Goal: Check status: Check status

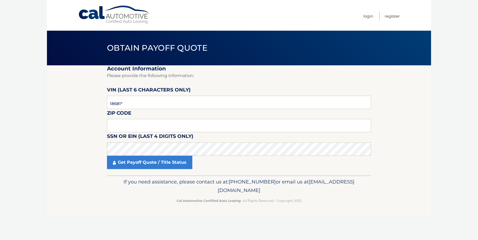
type input "186810"
click at [145, 129] on input "text" at bounding box center [239, 125] width 264 height 13
type input "19010"
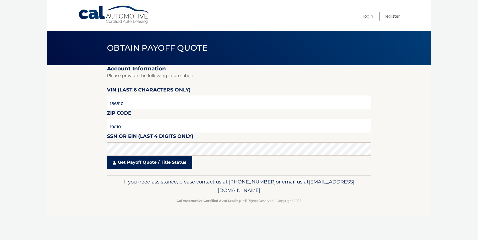
click at [153, 165] on link "Get Payoff Quote / Title Status" at bounding box center [149, 162] width 85 height 13
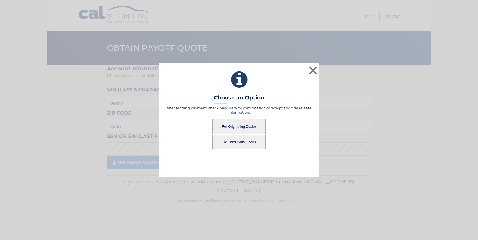
click at [231, 125] on button "For Originating Dealer" at bounding box center [238, 126] width 53 height 15
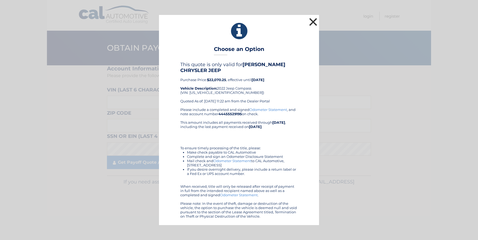
click at [313, 21] on button "×" at bounding box center [313, 22] width 11 height 11
